Goal: Transaction & Acquisition: Purchase product/service

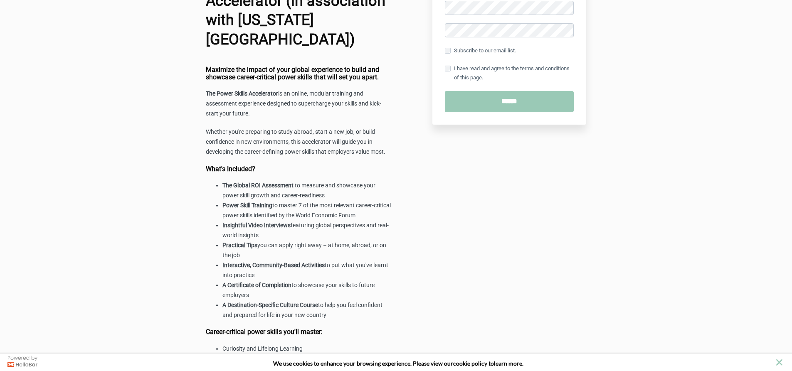
scroll to position [171, 0]
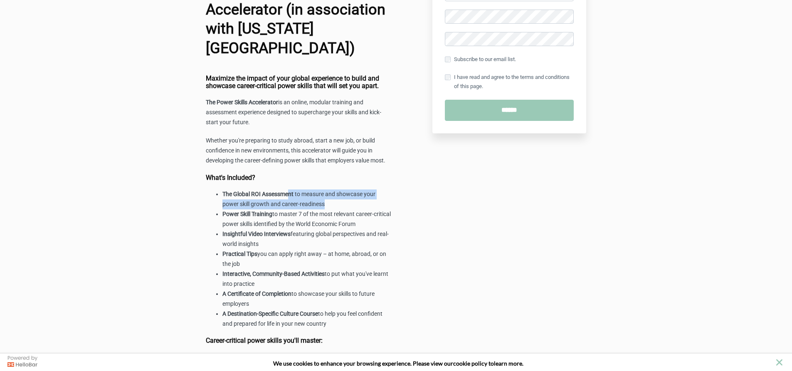
drag, startPoint x: 290, startPoint y: 169, endPoint x: 379, endPoint y: 185, distance: 90.4
click at [379, 185] on div "Maximize the impact of your global experience to build and showcase career-crit…" at bounding box center [299, 299] width 186 height 449
click at [379, 190] on li "The Global ROI Assessment to measure and showcase your power skill growth and c…" at bounding box center [308, 200] width 170 height 20
drag, startPoint x: 254, startPoint y: 193, endPoint x: 329, endPoint y: 192, distance: 75.3
click at [329, 210] on li "Power Skill Training to master 7 of the most relevant career-critical power ski…" at bounding box center [308, 220] width 170 height 20
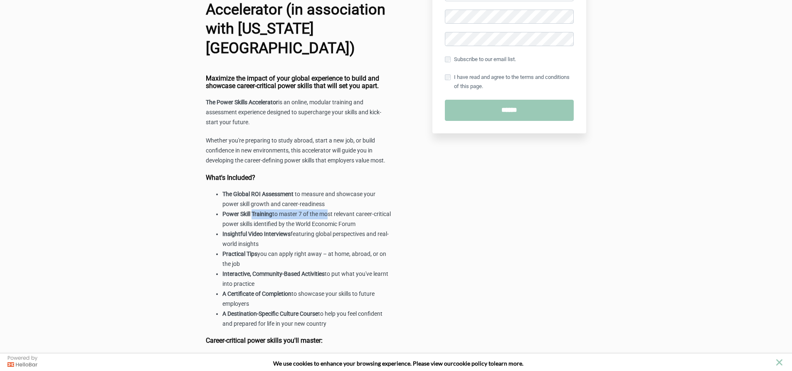
click at [329, 210] on li "Power Skill Training to master 7 of the most relevant career-critical power ski…" at bounding box center [308, 220] width 170 height 20
drag, startPoint x: 289, startPoint y: 194, endPoint x: 380, endPoint y: 203, distance: 92.0
click at [380, 210] on li "Power Skill Training to master 7 of the most relevant career-critical power ski…" at bounding box center [308, 220] width 170 height 20
drag, startPoint x: 314, startPoint y: 236, endPoint x: 378, endPoint y: 247, distance: 64.5
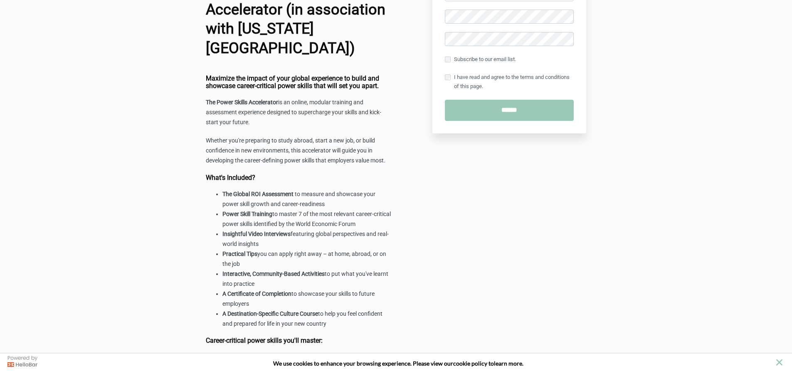
click at [378, 250] on li "Practical Tips you can apply right away – at home, abroad, or on the job" at bounding box center [308, 260] width 170 height 20
drag, startPoint x: 218, startPoint y: 94, endPoint x: 351, endPoint y: 105, distance: 134.0
click at [351, 105] on p "The Power Skills Accelerator is an online, modular training and assessment expe…" at bounding box center [299, 113] width 186 height 30
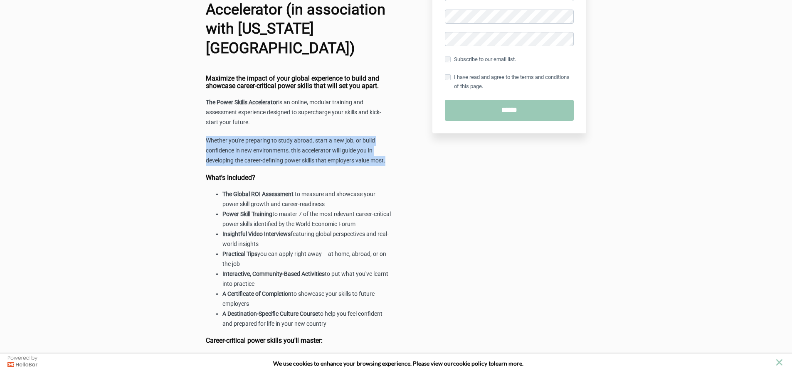
drag, startPoint x: 206, startPoint y: 122, endPoint x: 391, endPoint y: 143, distance: 185.8
click at [391, 143] on p "Whether you're preparing to study abroad, start a new job, or build confidence …" at bounding box center [299, 151] width 186 height 30
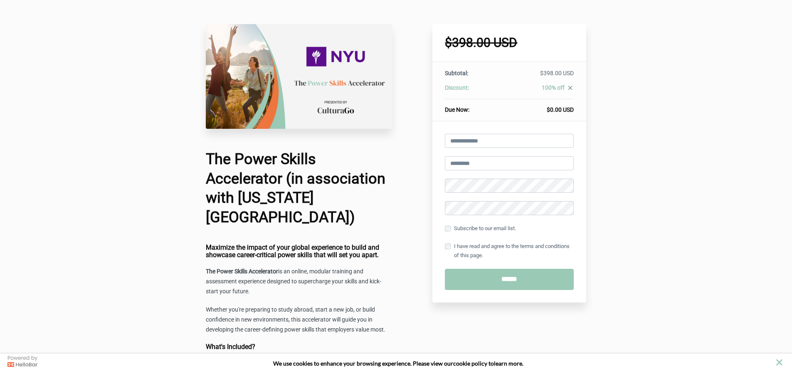
scroll to position [0, 0]
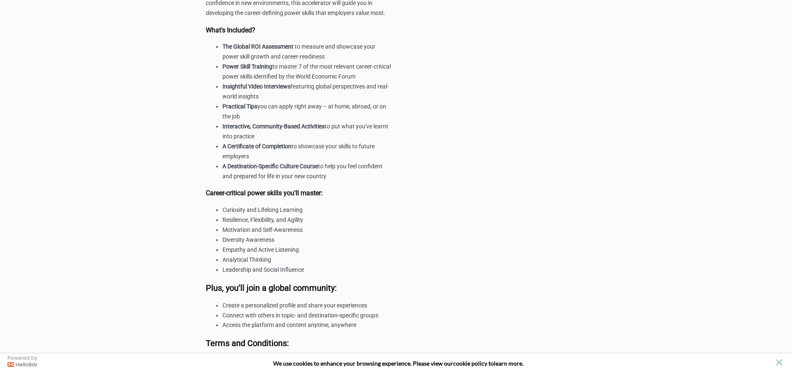
scroll to position [337, 0]
